Goal: Task Accomplishment & Management: Manage account settings

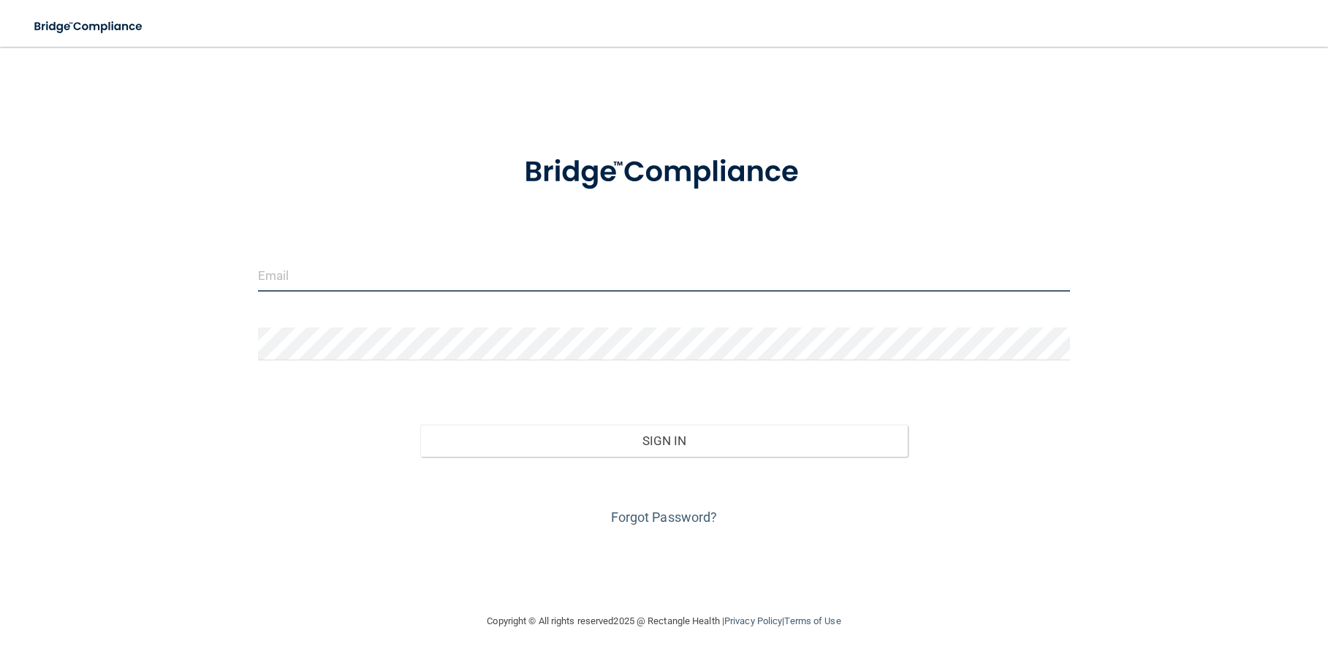
click at [333, 270] on input "email" at bounding box center [664, 275] width 813 height 33
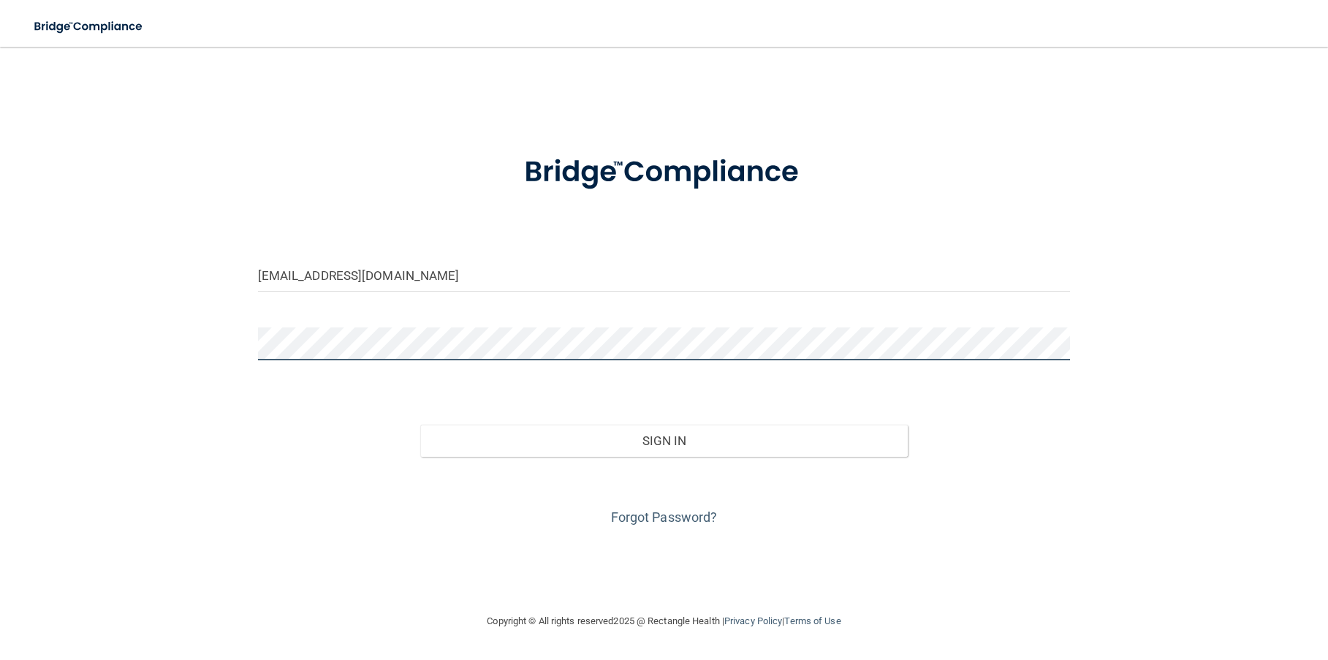
click at [420, 425] on button "Sign In" at bounding box center [664, 441] width 488 height 32
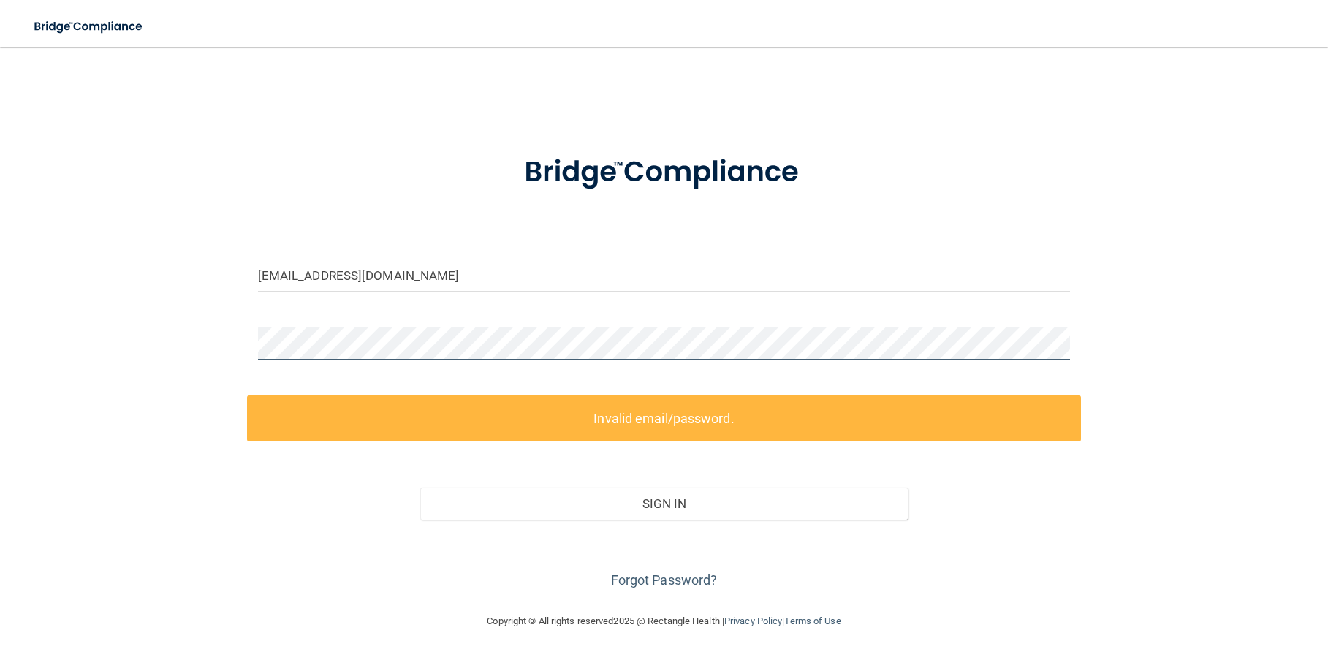
click at [196, 317] on div "[EMAIL_ADDRESS][DOMAIN_NAME] Invalid email/password. You don't have permission …" at bounding box center [664, 329] width 1270 height 537
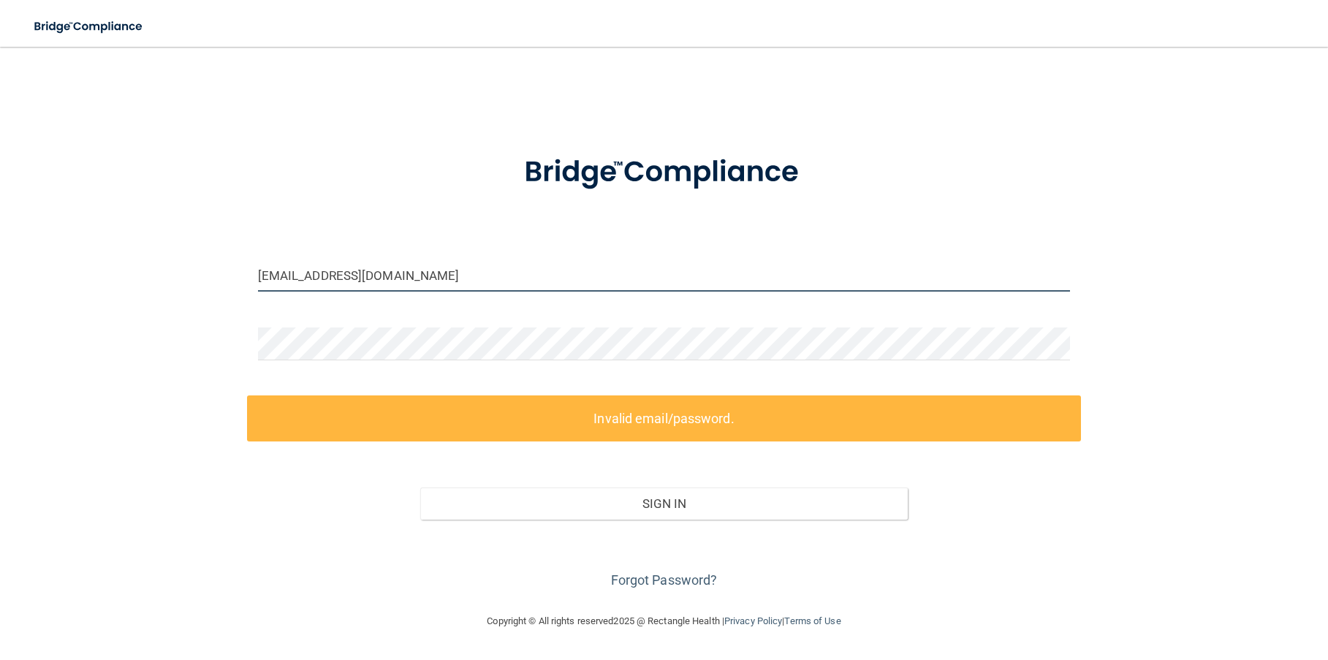
drag, startPoint x: 401, startPoint y: 278, endPoint x: 25, endPoint y: 267, distance: 375.9
click at [25, 267] on main "[EMAIL_ADDRESS][DOMAIN_NAME] Invalid email/password. You don't have permission …" at bounding box center [664, 353] width 1328 height 613
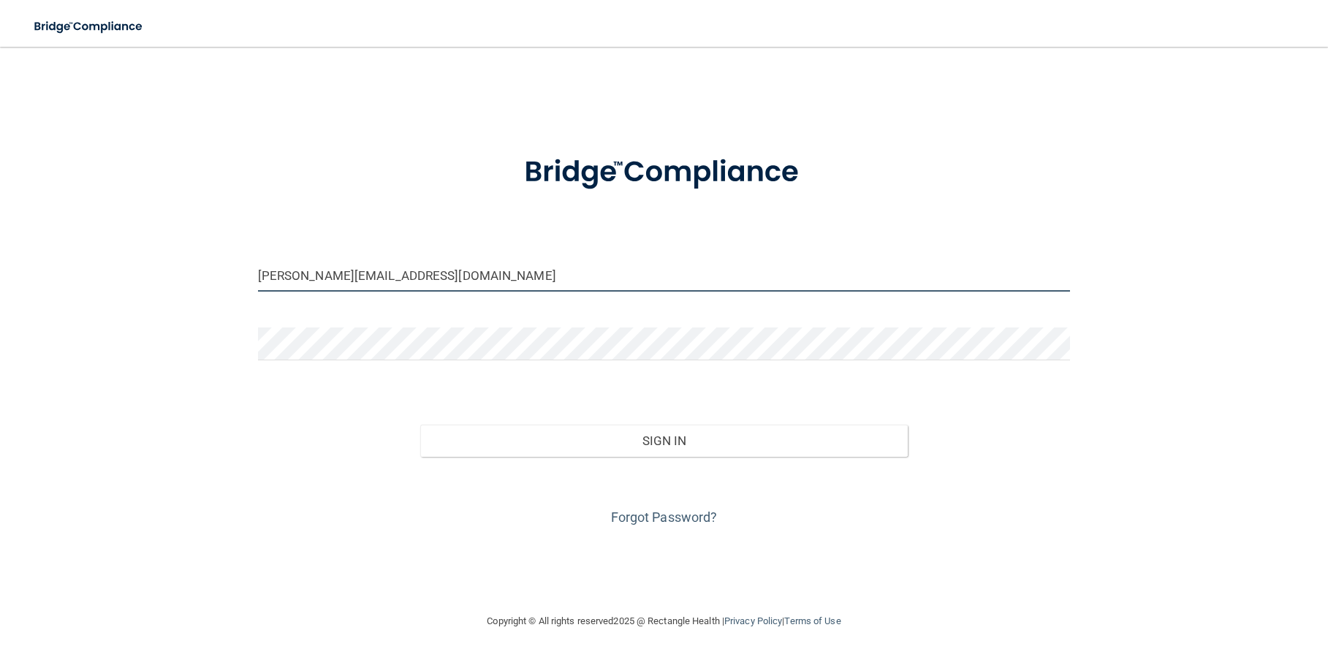
type input "[PERSON_NAME][EMAIL_ADDRESS][DOMAIN_NAME]"
click at [420, 425] on button "Sign In" at bounding box center [664, 441] width 488 height 32
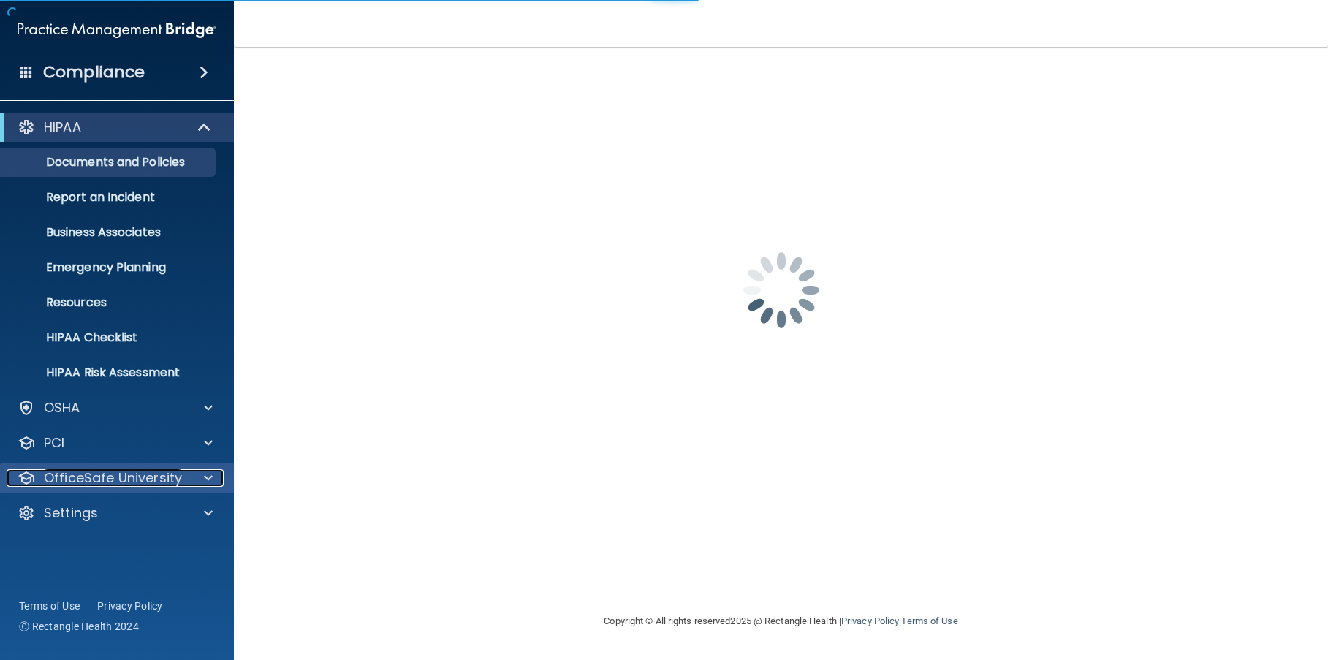
click at [99, 482] on p "OfficeSafe University" at bounding box center [113, 478] width 138 height 18
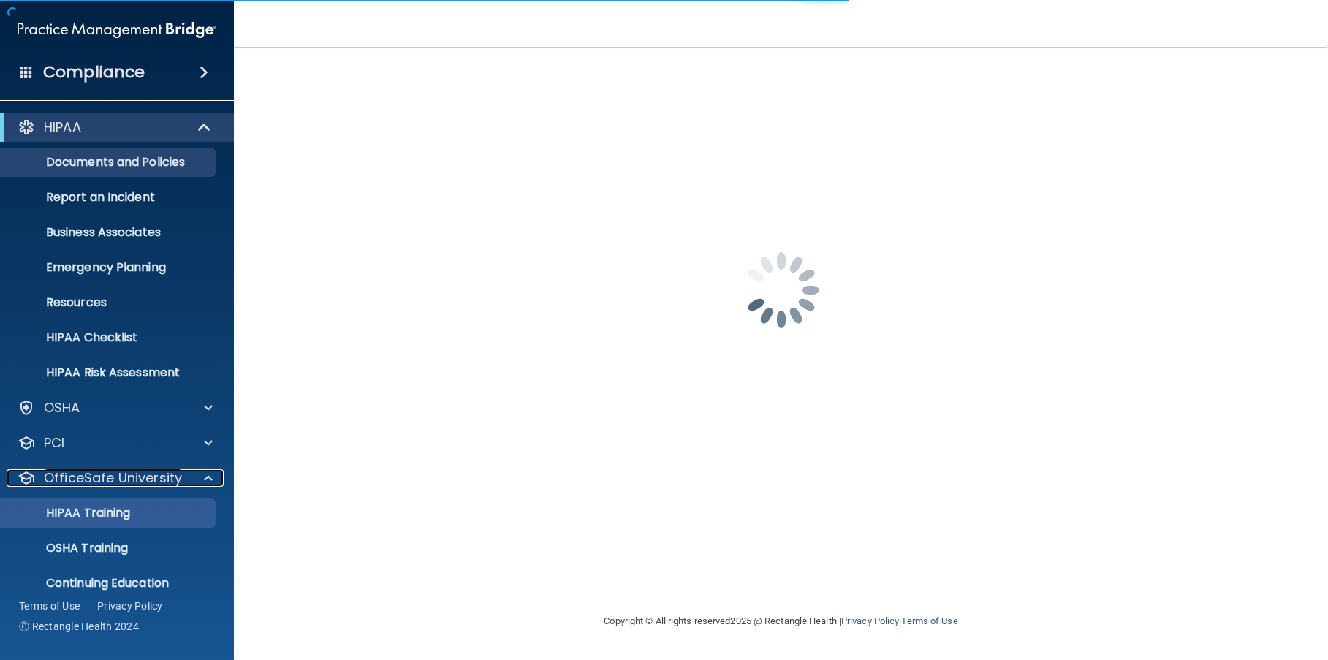
scroll to position [52, 0]
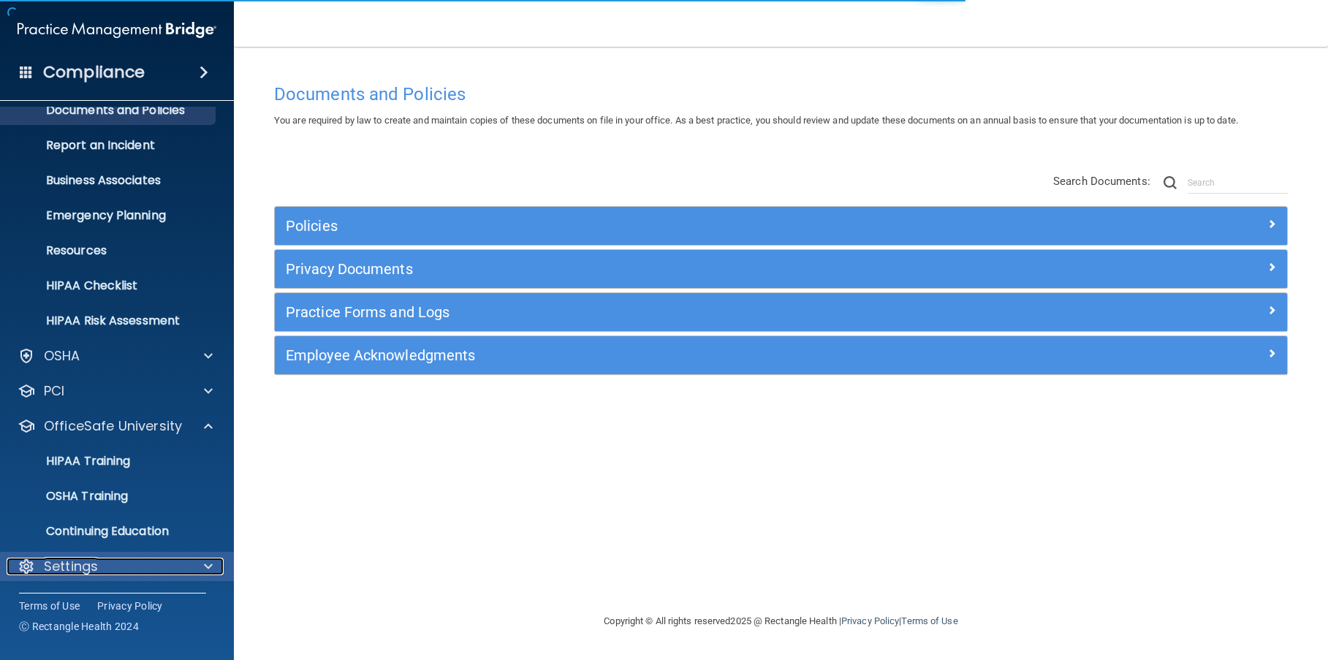
click at [98, 559] on div "Settings" at bounding box center [97, 567] width 181 height 18
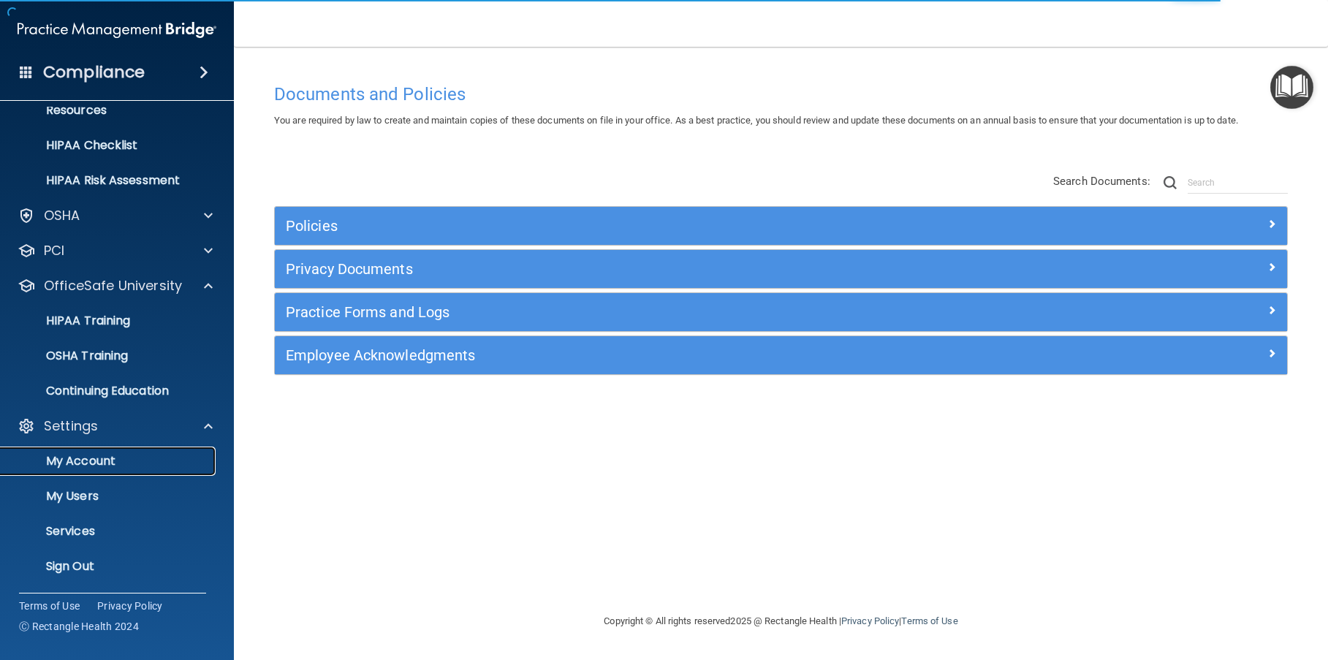
click at [103, 461] on p "My Account" at bounding box center [110, 461] width 200 height 15
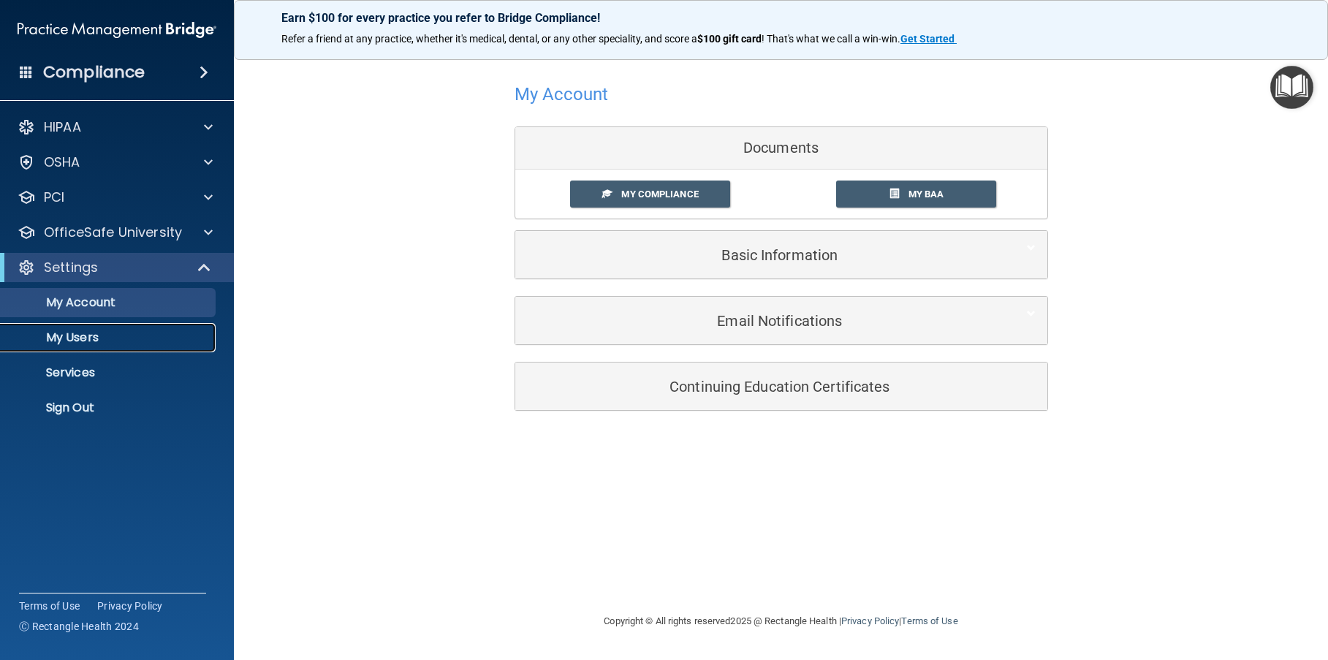
click at [110, 347] on link "My Users" at bounding box center [100, 337] width 230 height 29
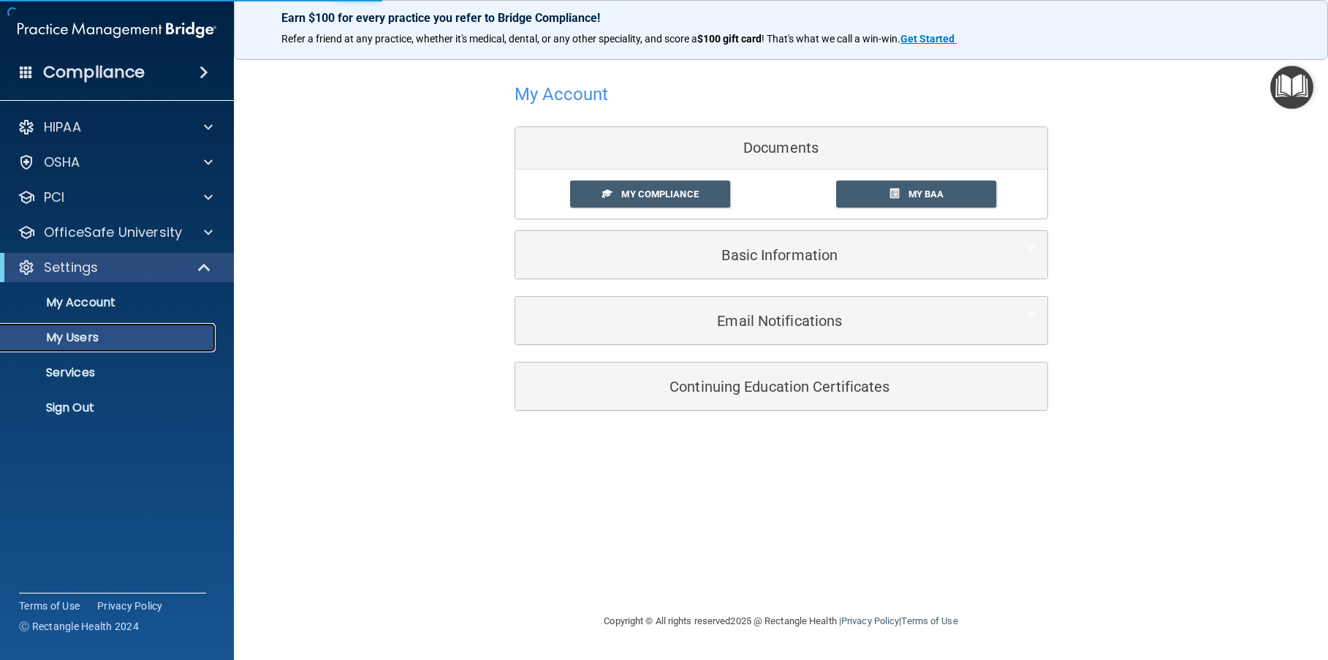
select select "20"
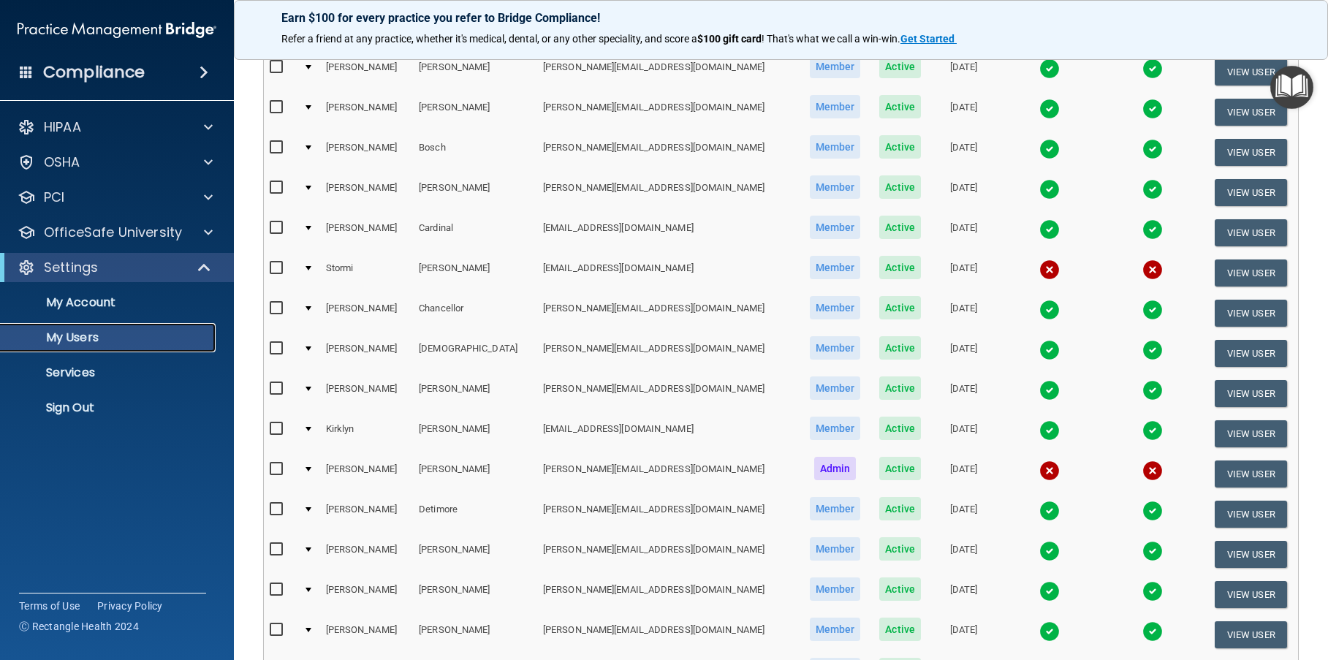
scroll to position [366, 0]
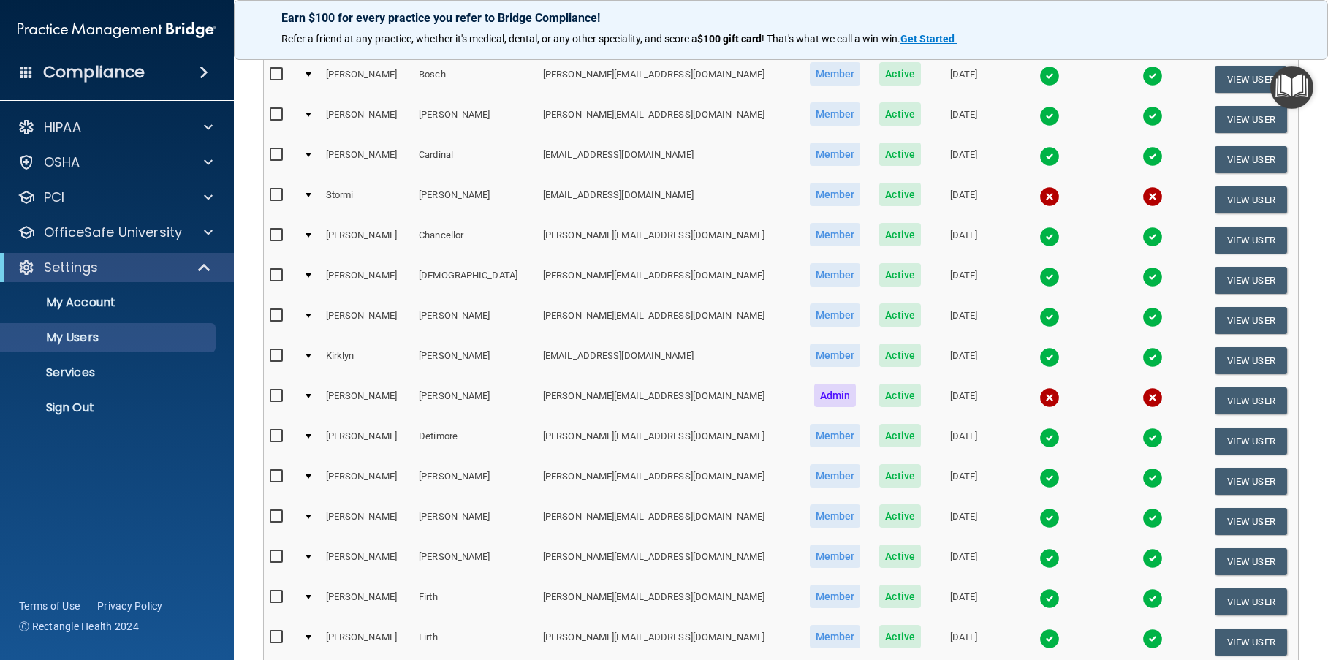
click at [318, 393] on td at bounding box center [309, 401] width 22 height 40
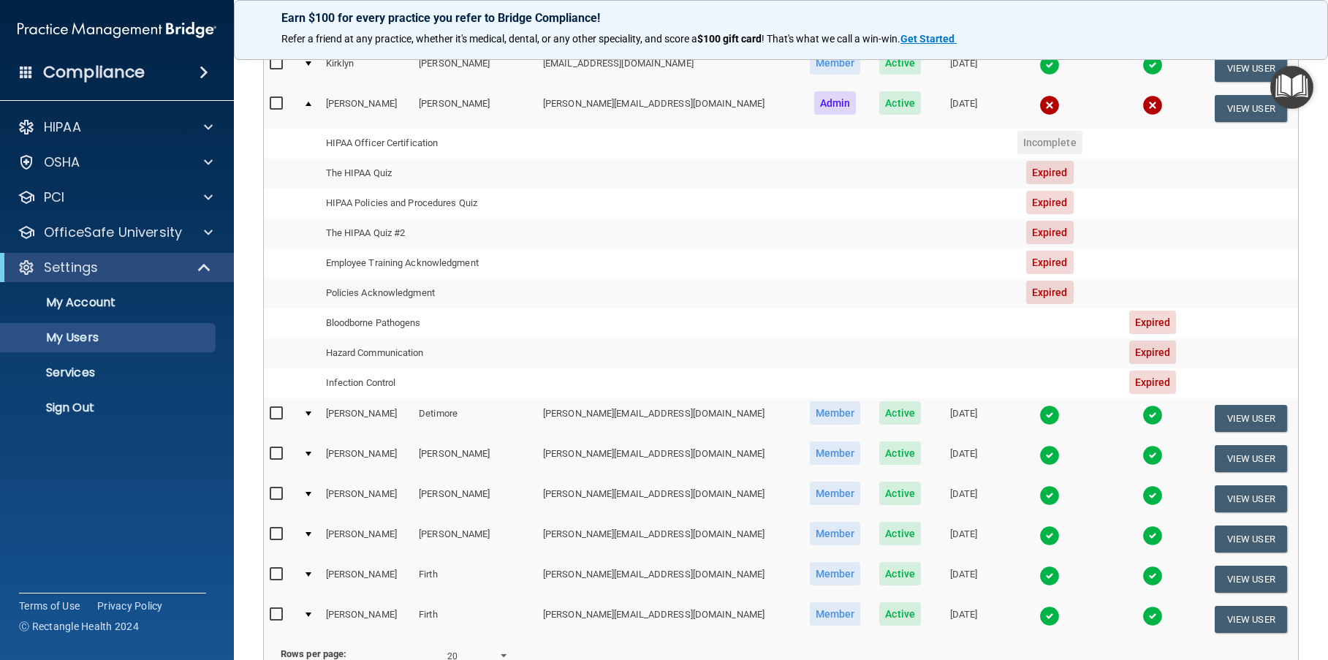
scroll to position [820, 0]
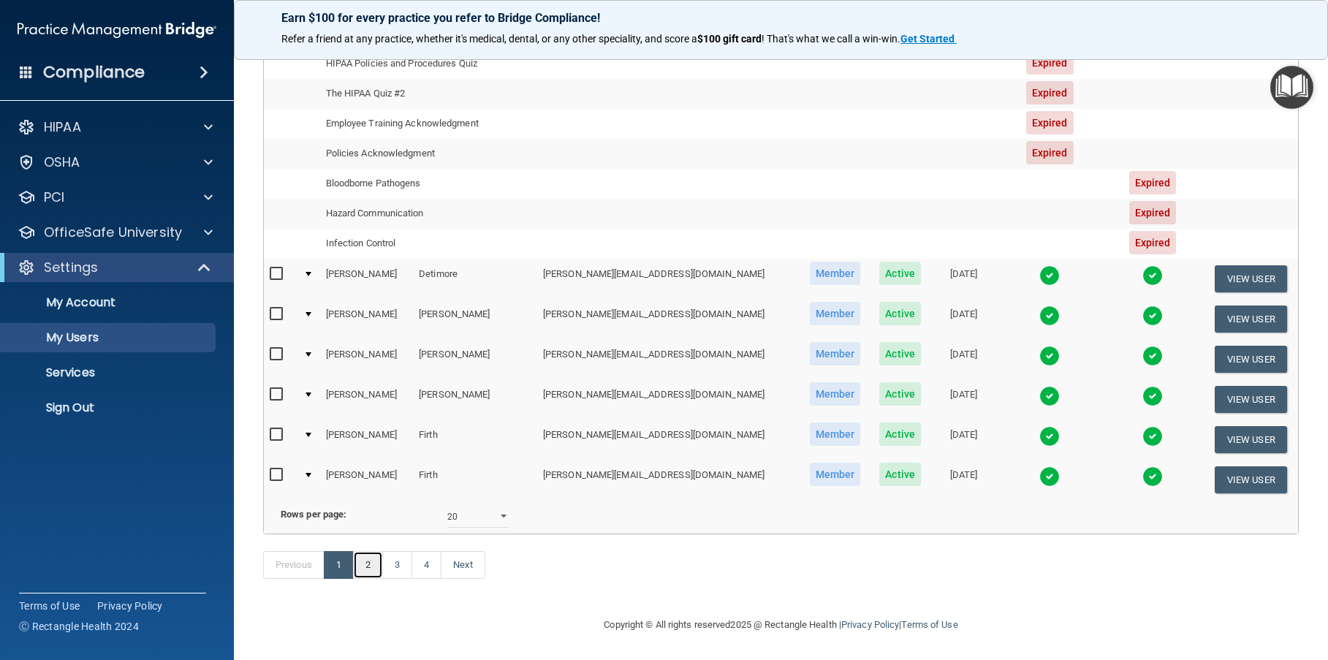
click at [367, 565] on link "2" at bounding box center [368, 565] width 30 height 28
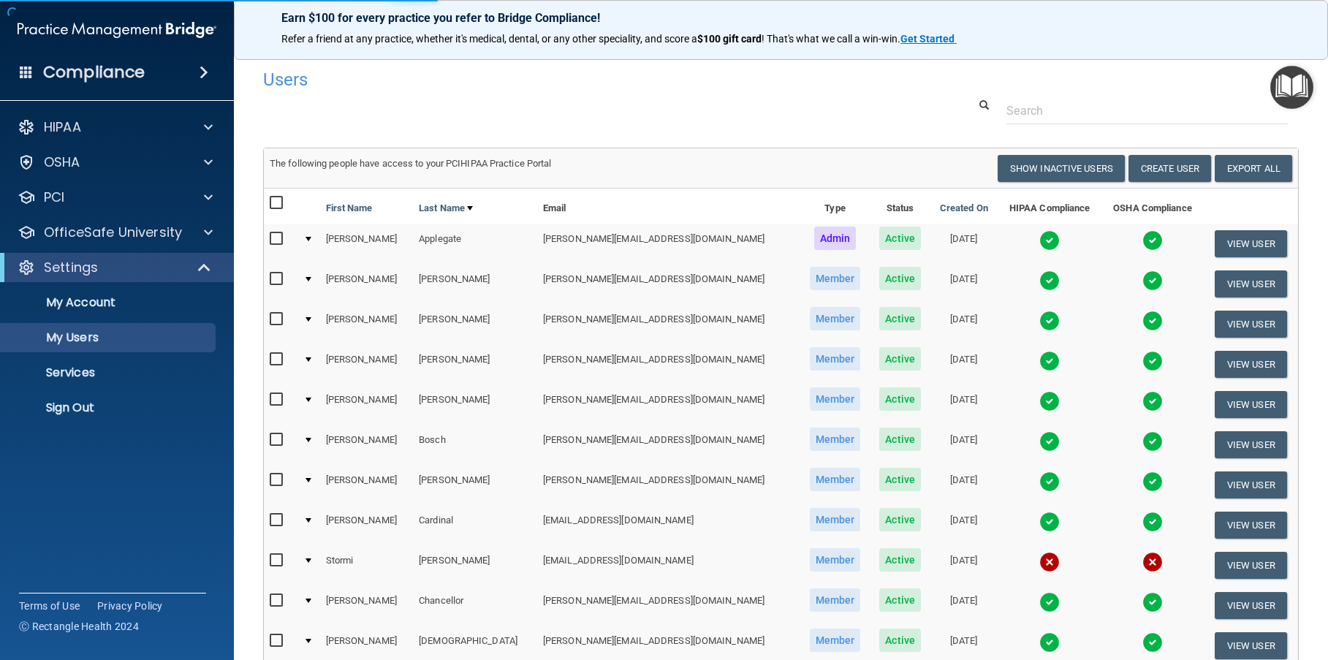
select select "20"
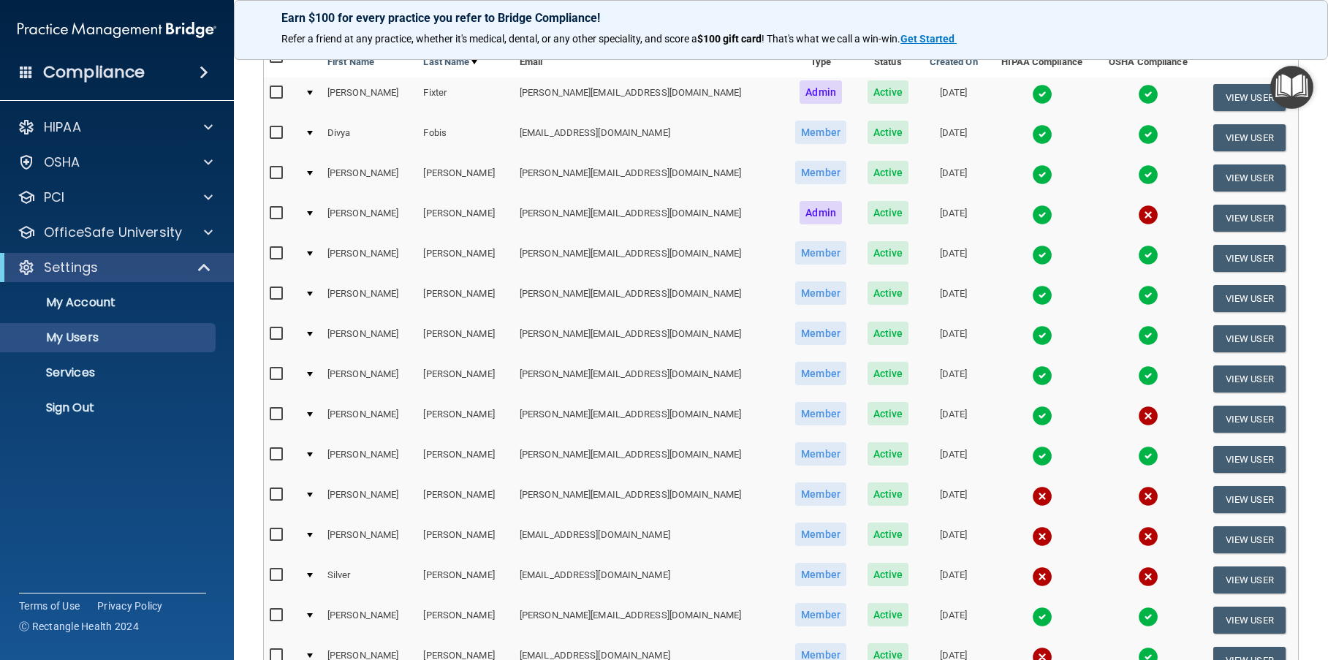
scroll to position [550, 0]
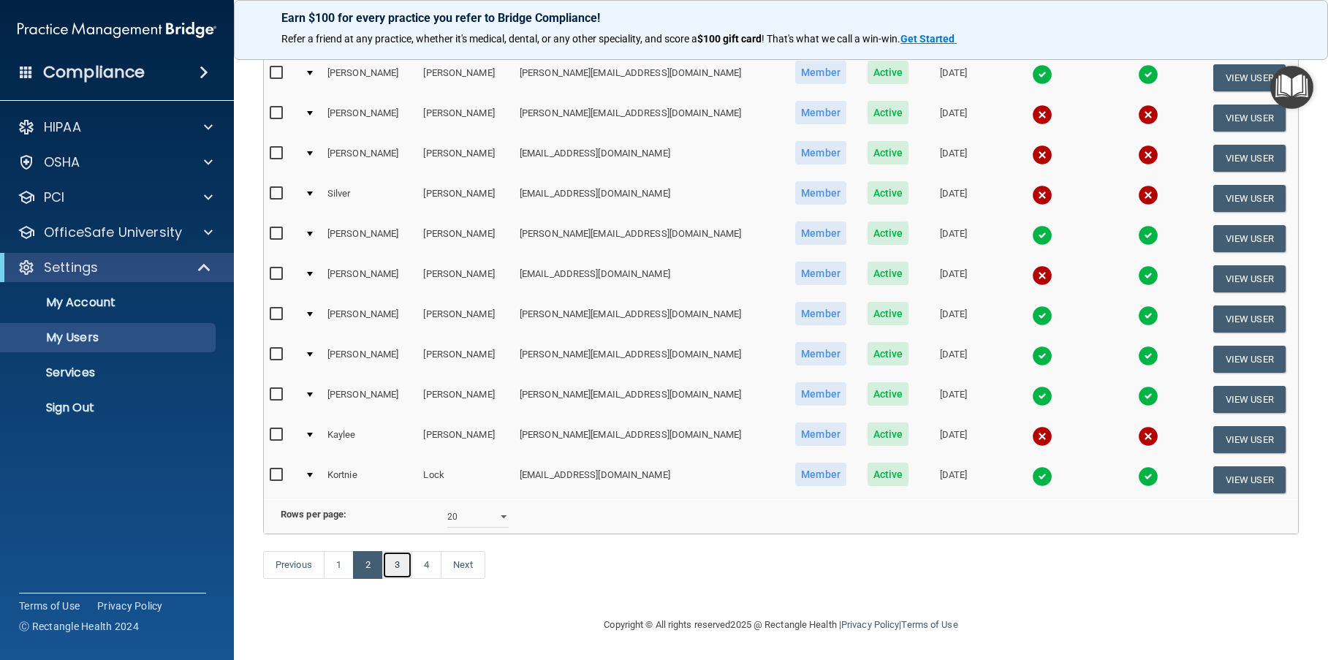
click at [398, 563] on link "3" at bounding box center [397, 565] width 30 height 28
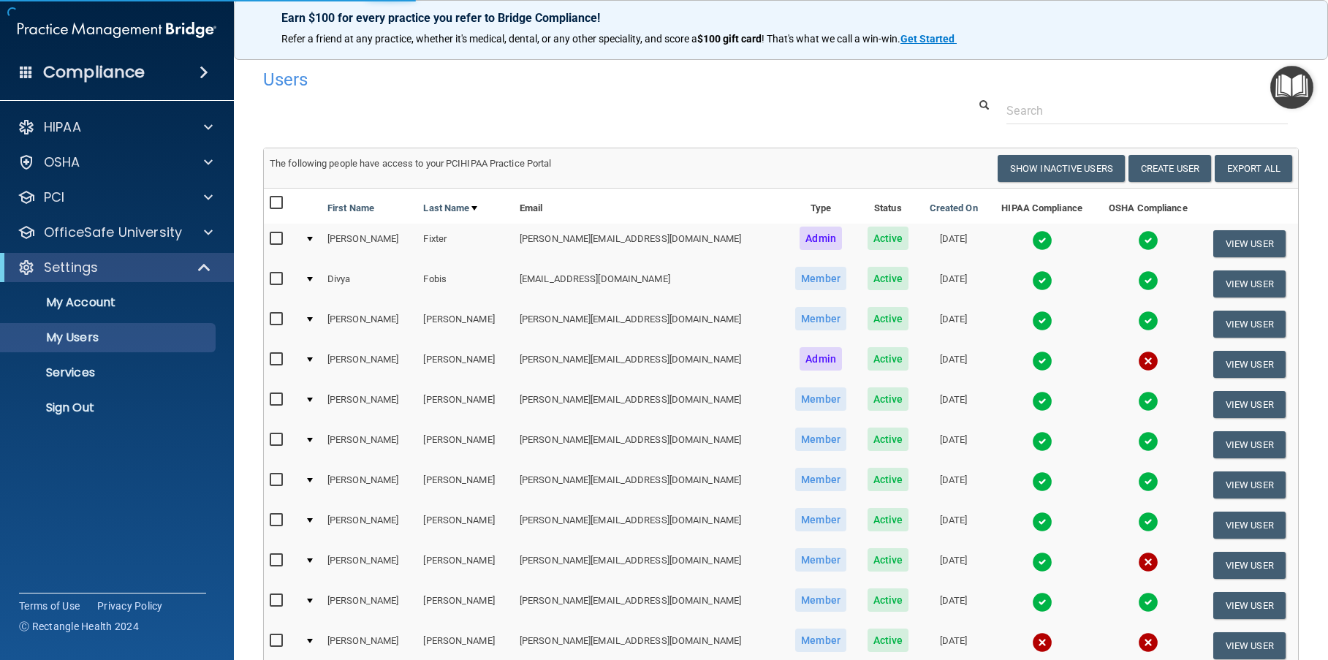
select select "20"
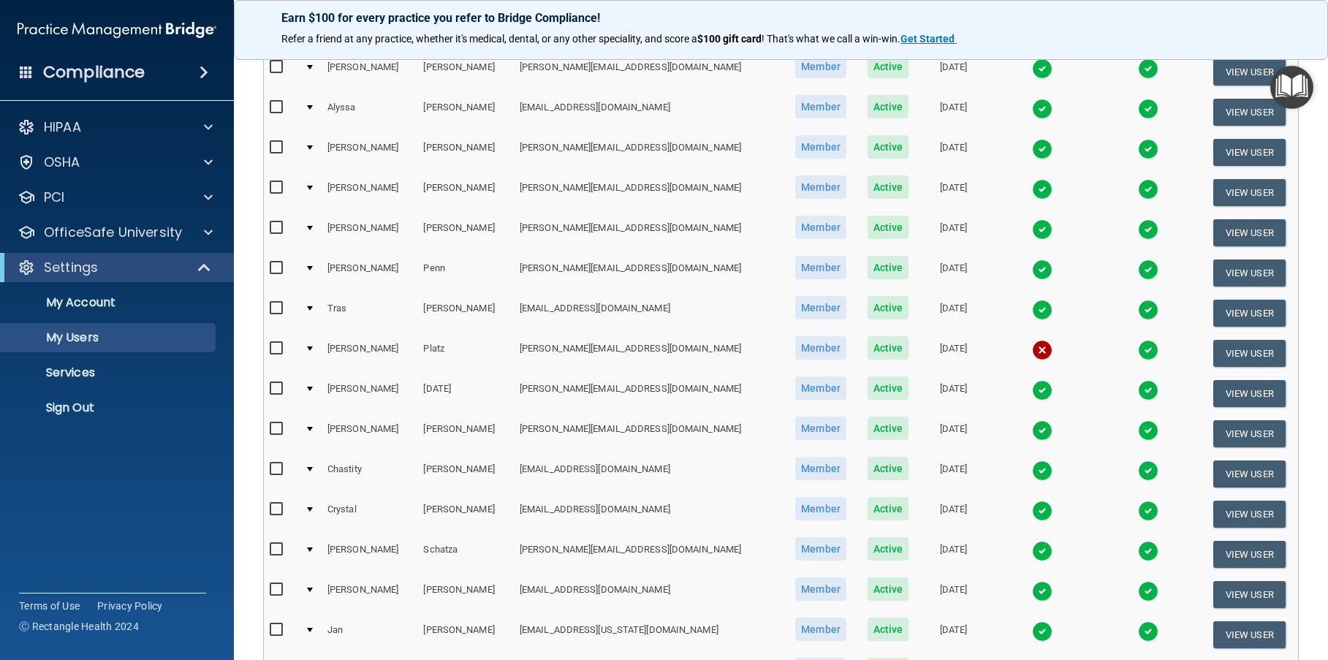
scroll to position [550, 0]
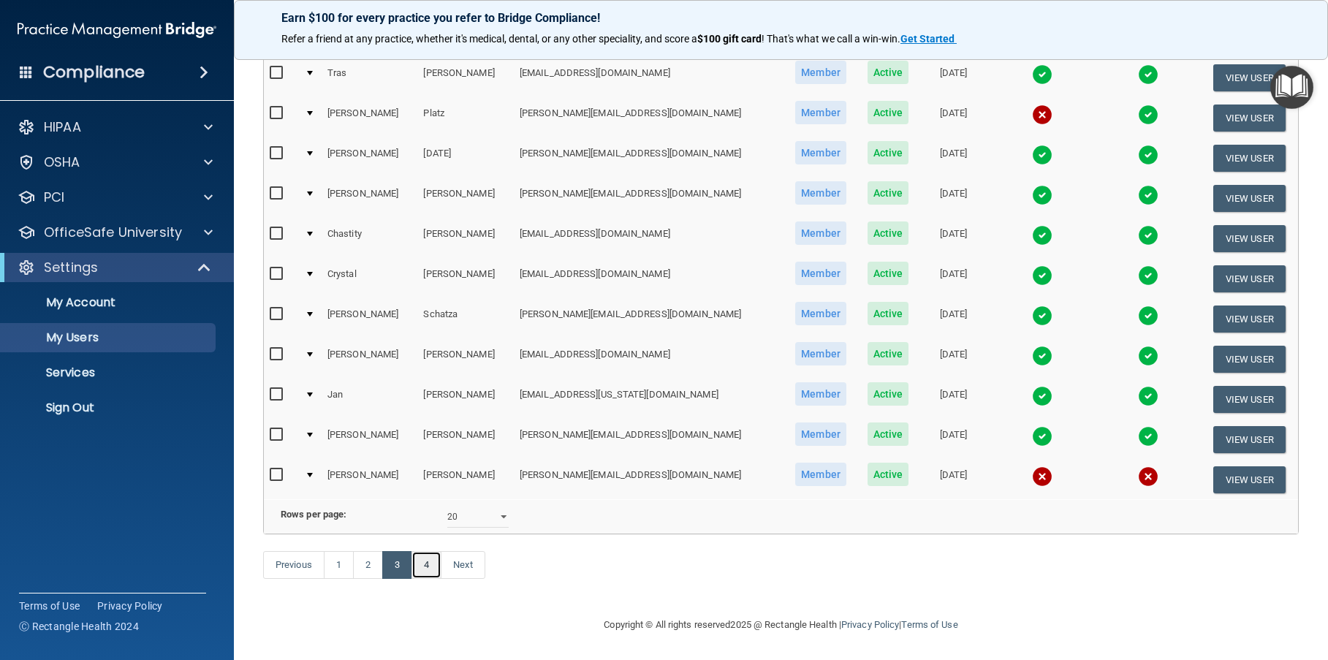
click at [420, 559] on link "4" at bounding box center [427, 565] width 30 height 28
select select "20"
